Goal: Use online tool/utility: Utilize a website feature to perform a specific function

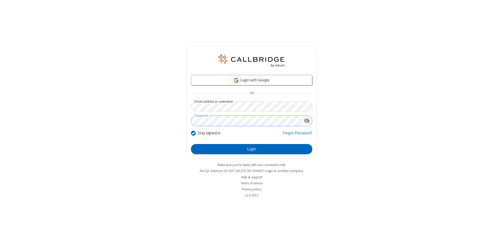
click at [251, 149] on button "Login" at bounding box center [251, 149] width 121 height 10
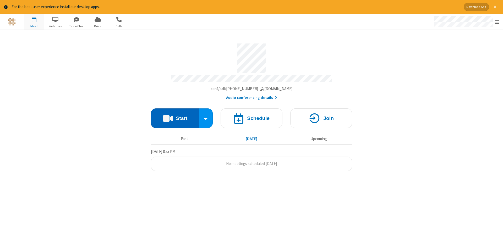
click at [175, 116] on button "Start" at bounding box center [175, 118] width 48 height 20
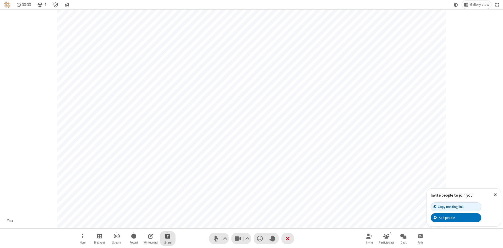
click at [167, 236] on span "Start sharing" at bounding box center [167, 236] width 5 height 7
click at [167, 204] on span "Share additional camera" at bounding box center [170, 205] width 39 height 4
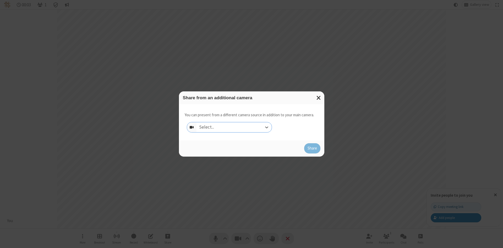
click at [234, 127] on div "Select..." at bounding box center [233, 127] width 75 height 10
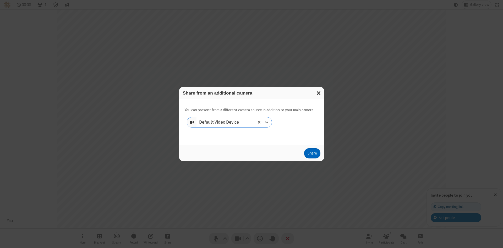
click at [312, 154] on button "Share" at bounding box center [312, 153] width 16 height 10
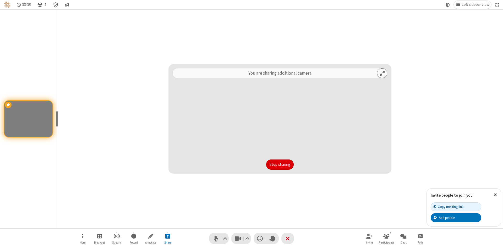
click at [280, 164] on button "Stop sharing" at bounding box center [279, 164] width 27 height 10
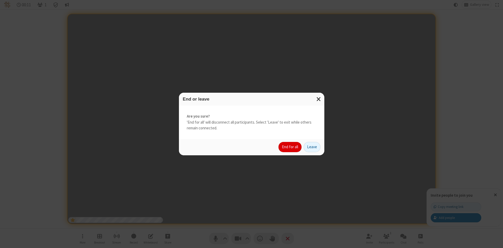
click at [290, 147] on button "End for all" at bounding box center [289, 147] width 23 height 10
